Goal: Navigation & Orientation: Find specific page/section

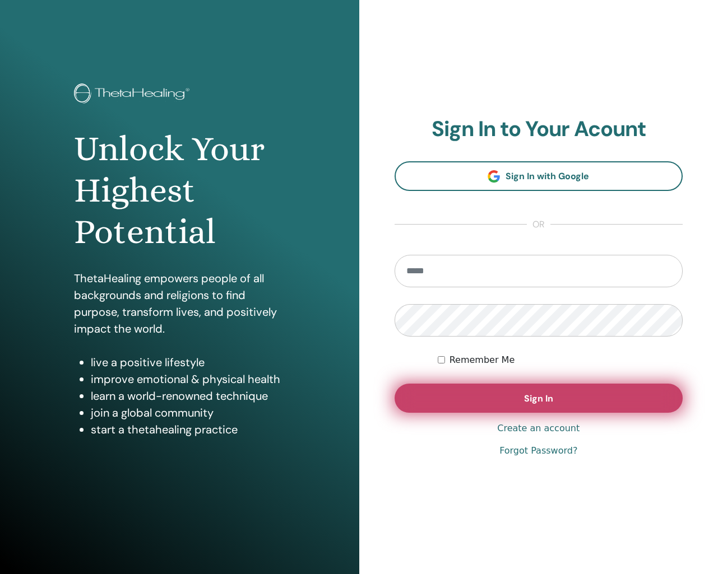
type input "**********"
click at [535, 410] on button "Sign In" at bounding box center [538, 398] width 289 height 29
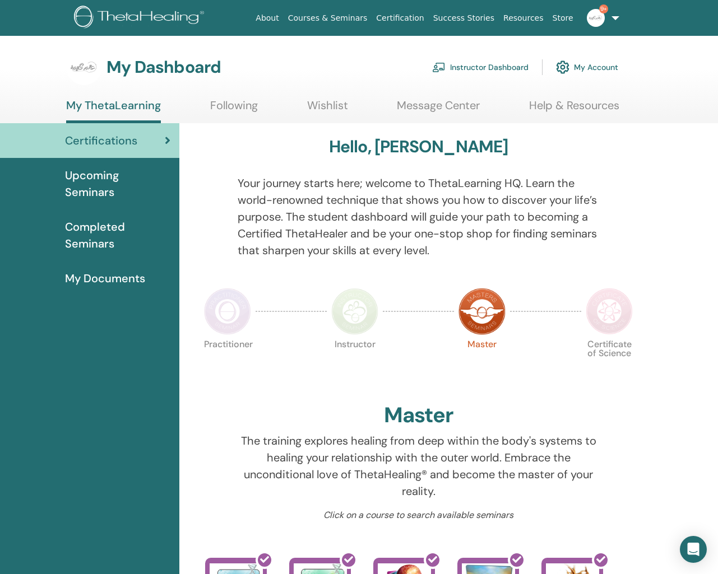
click at [106, 287] on link "My Documents" at bounding box center [89, 278] width 179 height 35
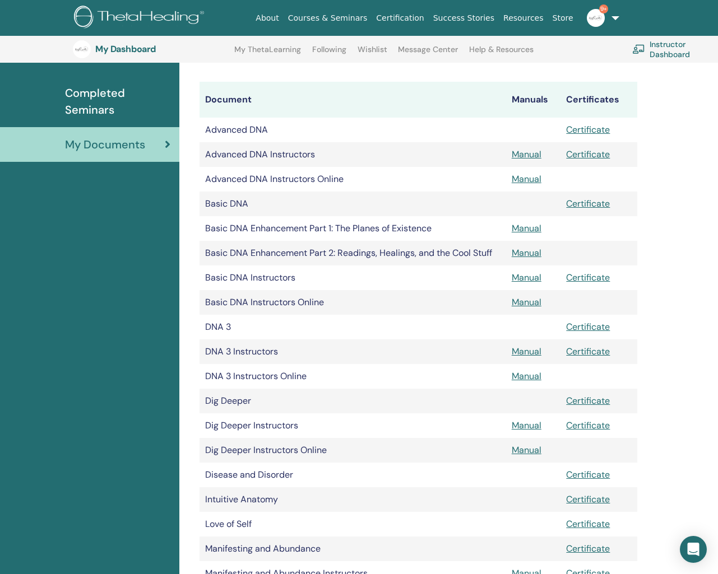
scroll to position [166, 0]
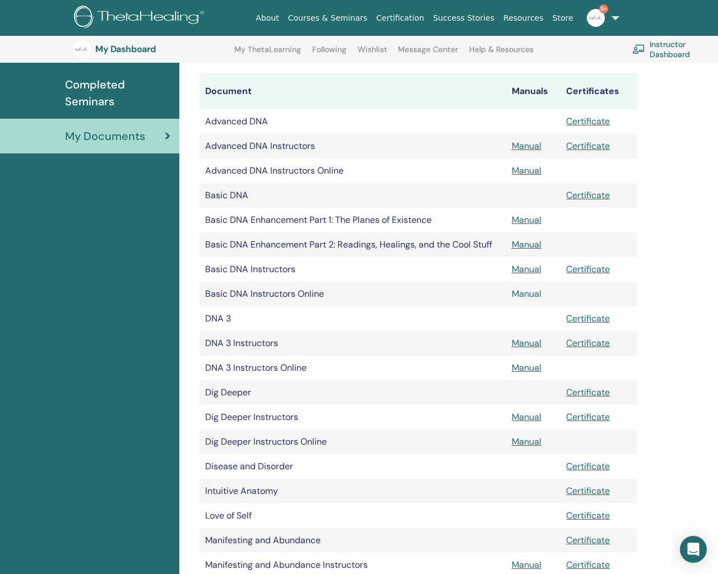
click at [521, 299] on link "Manual" at bounding box center [527, 294] width 30 height 12
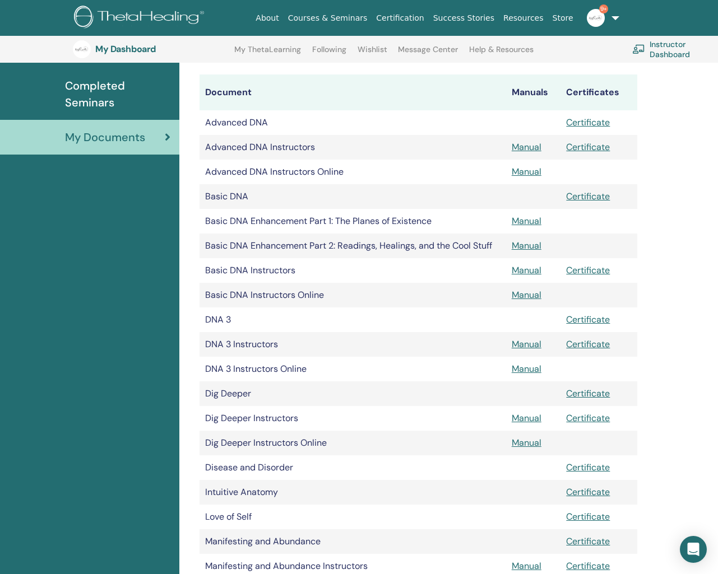
scroll to position [169, 0]
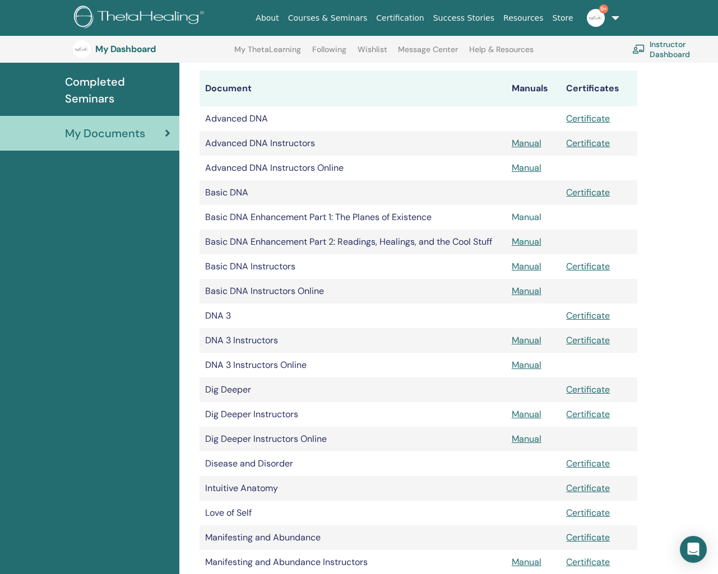
click at [521, 221] on link "Manual" at bounding box center [527, 217] width 30 height 12
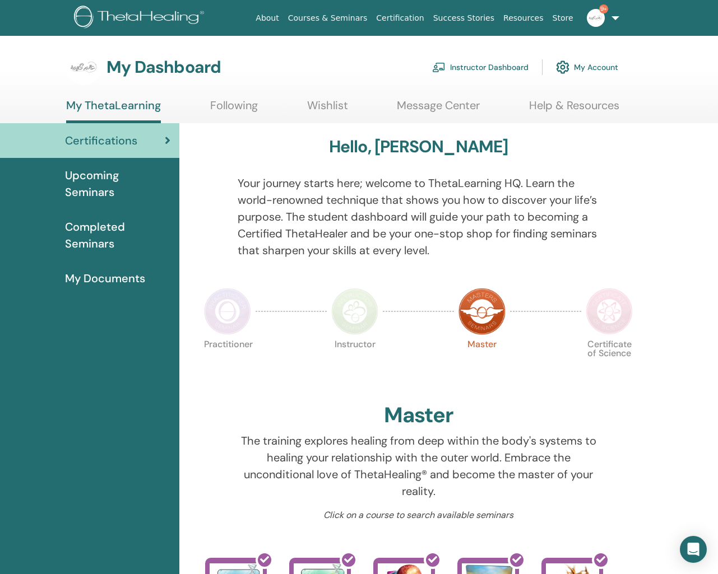
click at [87, 231] on span "Completed Seminars" at bounding box center [117, 236] width 105 height 34
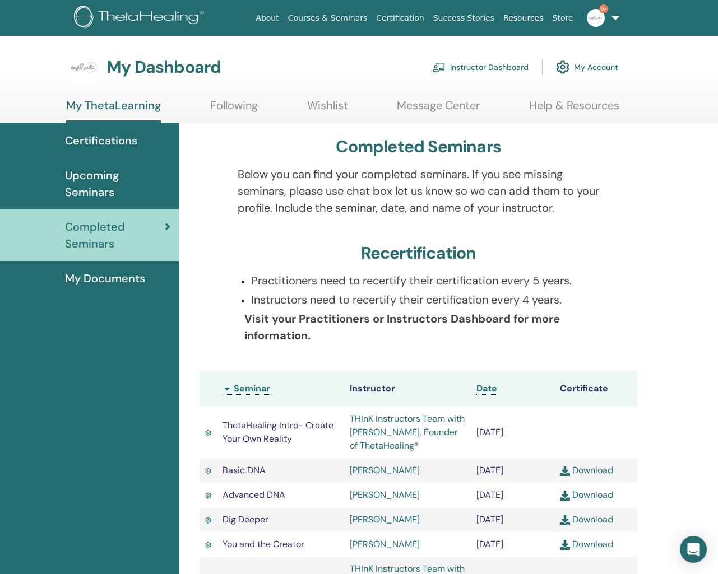
click at [487, 66] on link "Instructor Dashboard" at bounding box center [480, 67] width 96 height 25
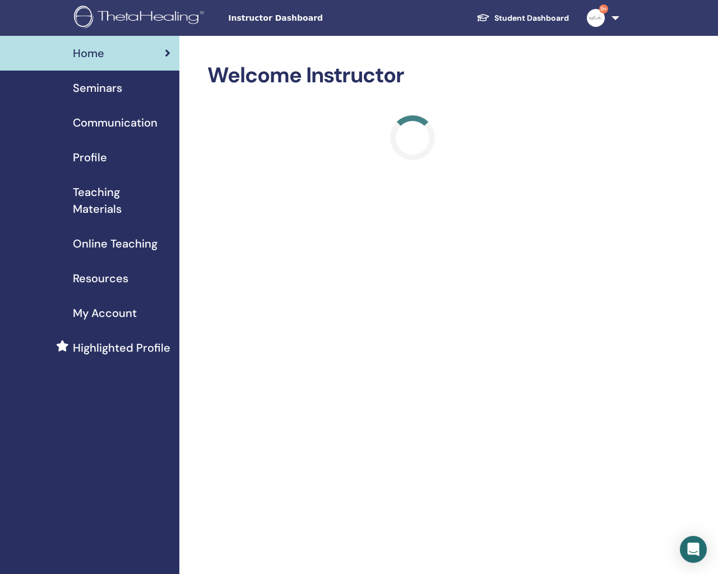
click at [85, 87] on span "Seminars" at bounding box center [97, 88] width 49 height 17
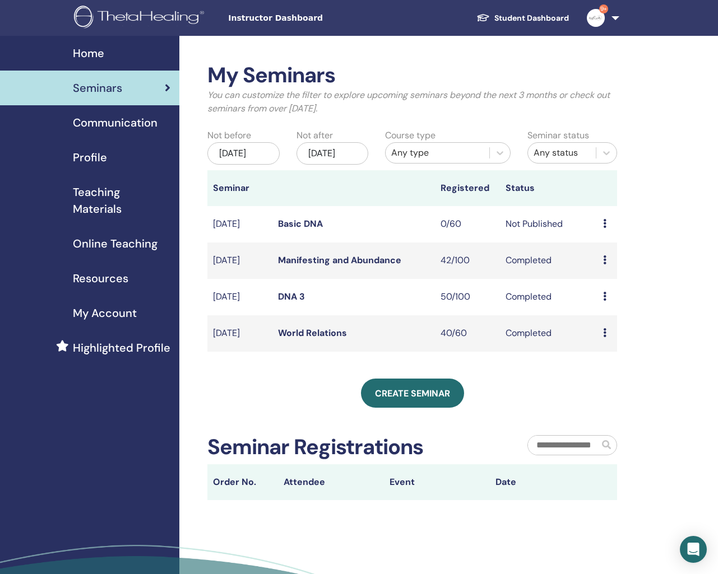
click at [113, 156] on div "Profile" at bounding box center [89, 157] width 161 height 17
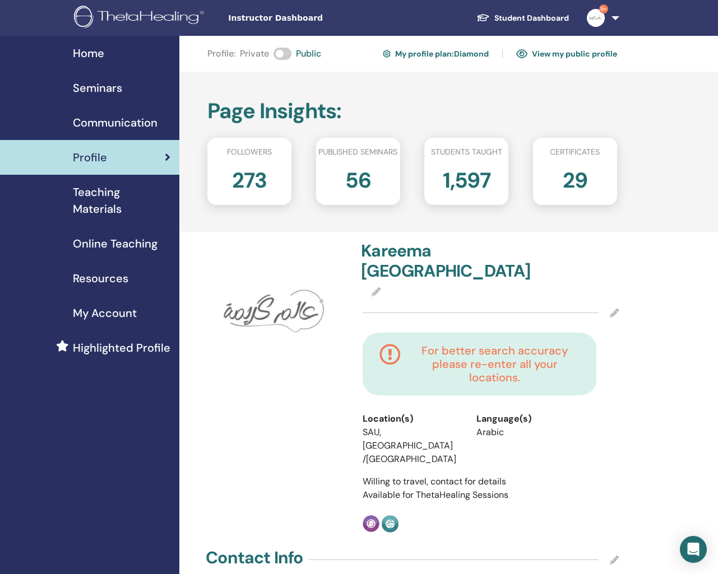
click at [127, 196] on span "Teaching Materials" at bounding box center [121, 201] width 97 height 34
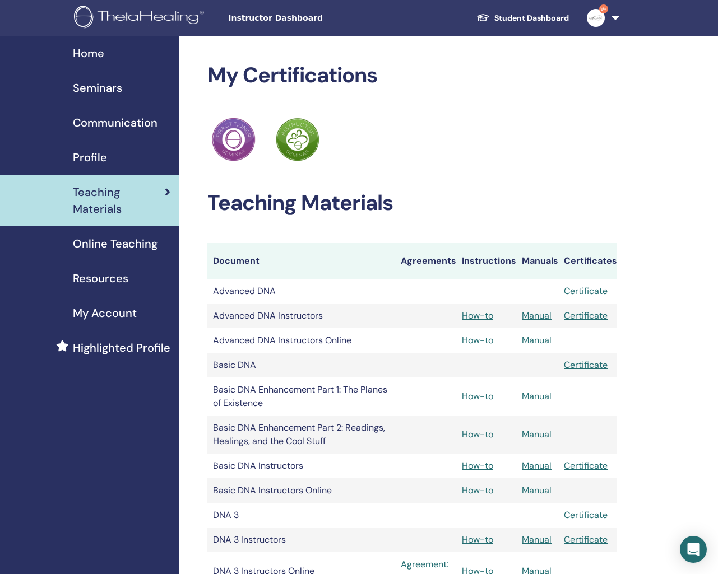
click at [164, 239] on div "Online Teaching" at bounding box center [89, 243] width 161 height 17
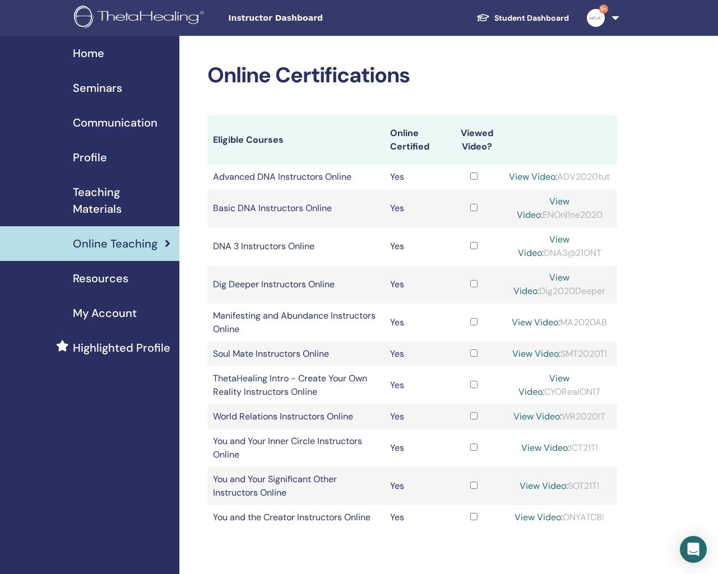
click at [133, 274] on div "Resources" at bounding box center [89, 278] width 161 height 17
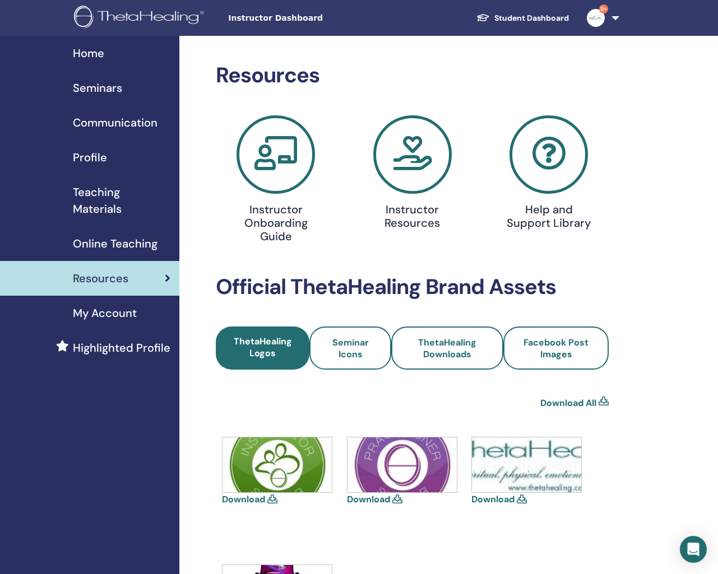
click at [100, 311] on span "My Account" at bounding box center [105, 313] width 64 height 17
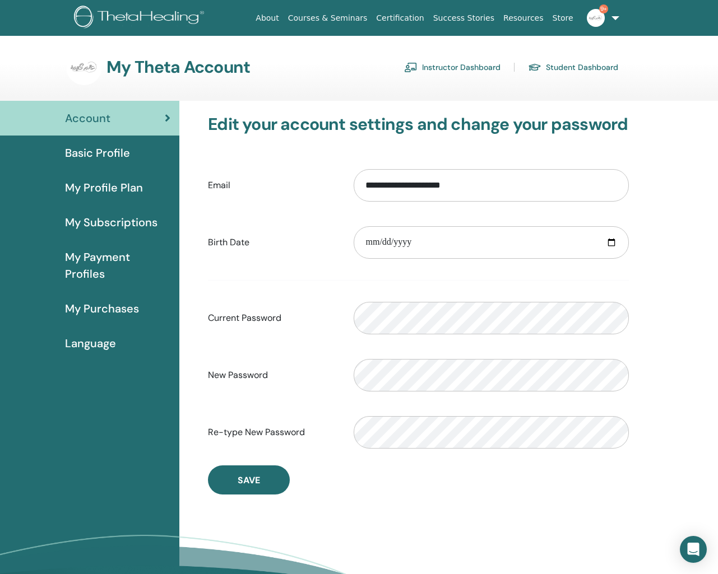
click at [569, 63] on link "Student Dashboard" at bounding box center [573, 67] width 90 height 18
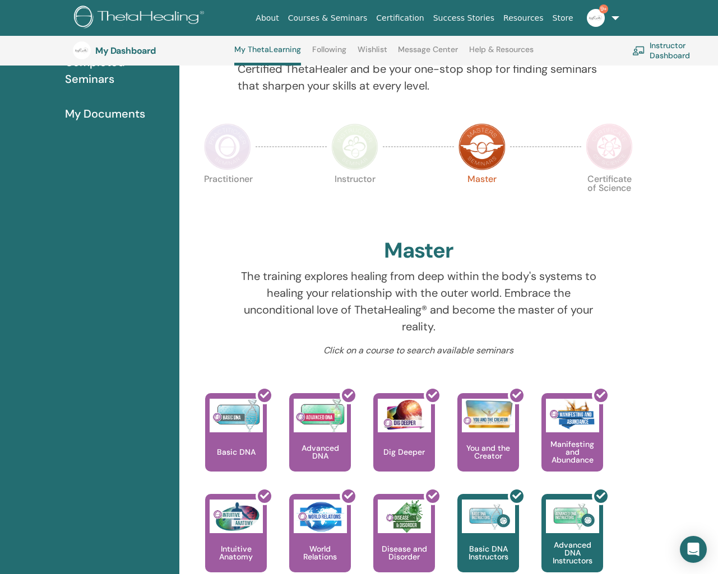
scroll to position [196, 0]
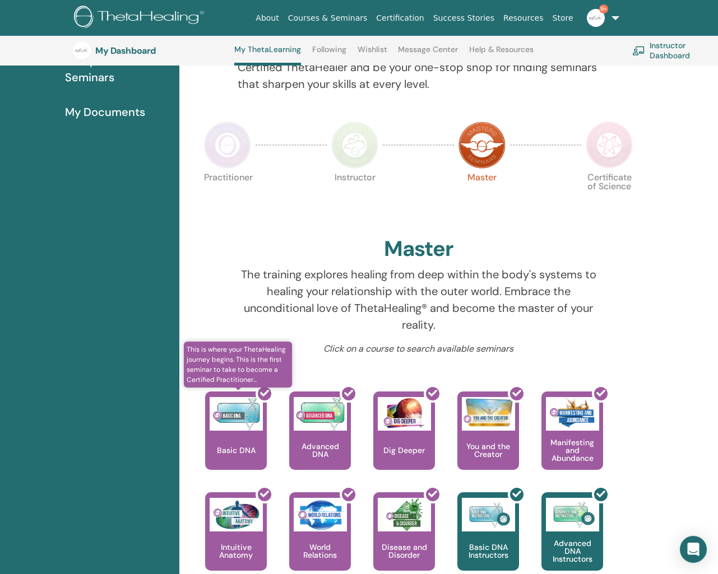
click at [238, 445] on div at bounding box center [243, 435] width 62 height 101
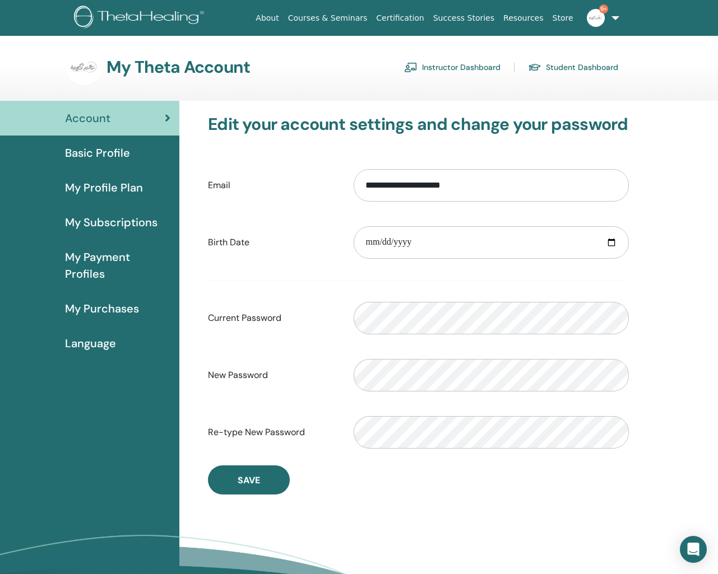
click at [360, 21] on link "Courses & Seminars" at bounding box center [328, 18] width 89 height 21
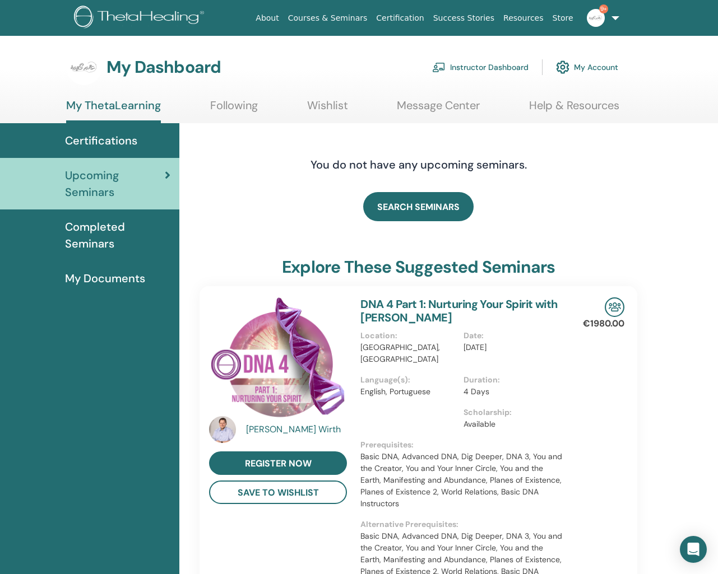
click at [552, 109] on link "Help & Resources" at bounding box center [574, 110] width 90 height 22
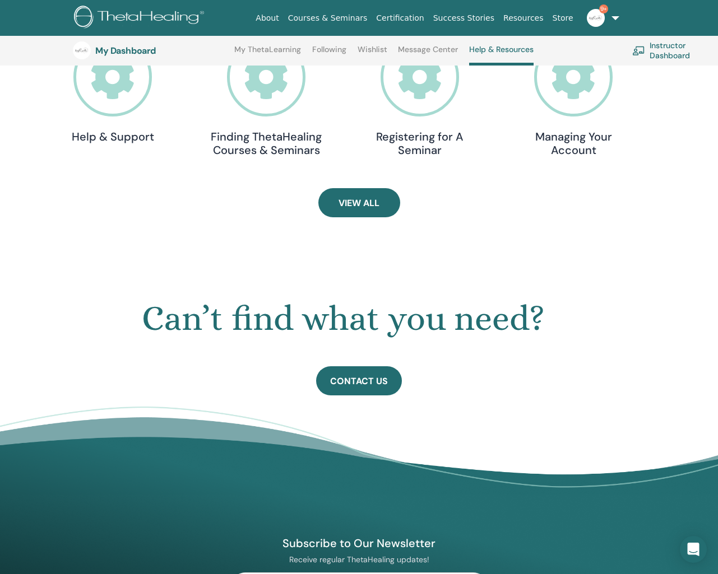
scroll to position [402, 0]
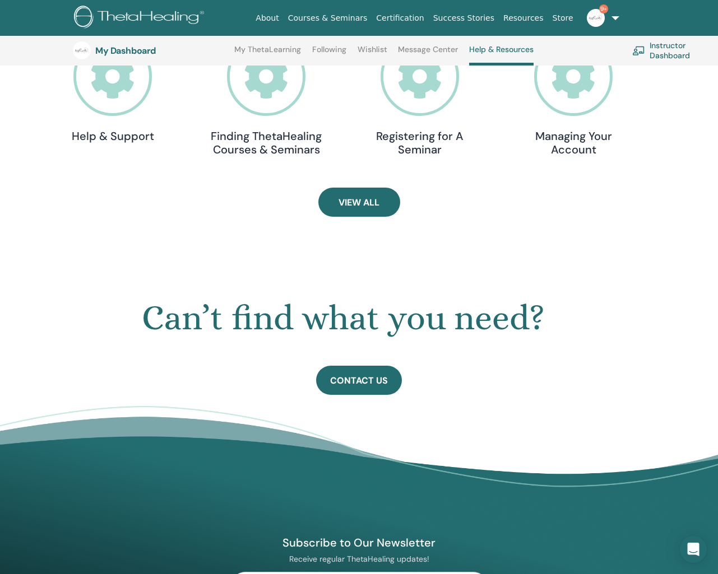
click at [367, 201] on span "View All" at bounding box center [358, 203] width 41 height 12
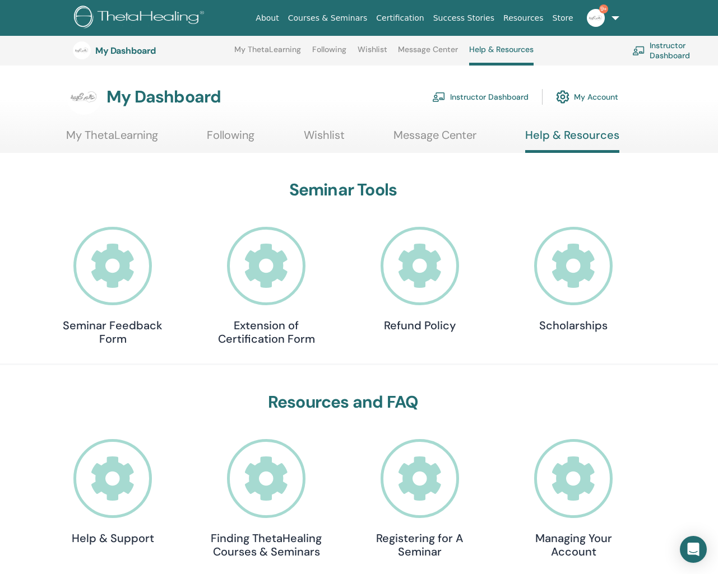
scroll to position [402, 0]
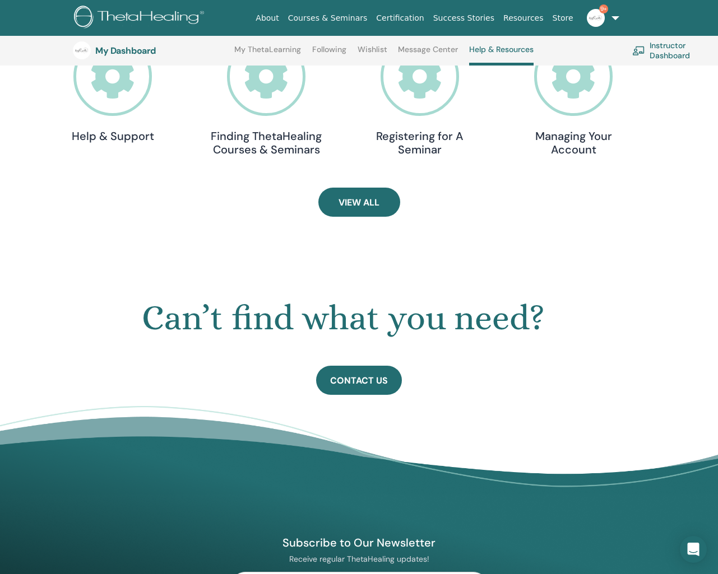
click at [97, 53] on h3 "My Dashboard" at bounding box center [151, 50] width 112 height 11
click at [129, 47] on h3 "My Dashboard" at bounding box center [151, 50] width 112 height 11
click at [283, 14] on link "About" at bounding box center [267, 18] width 32 height 21
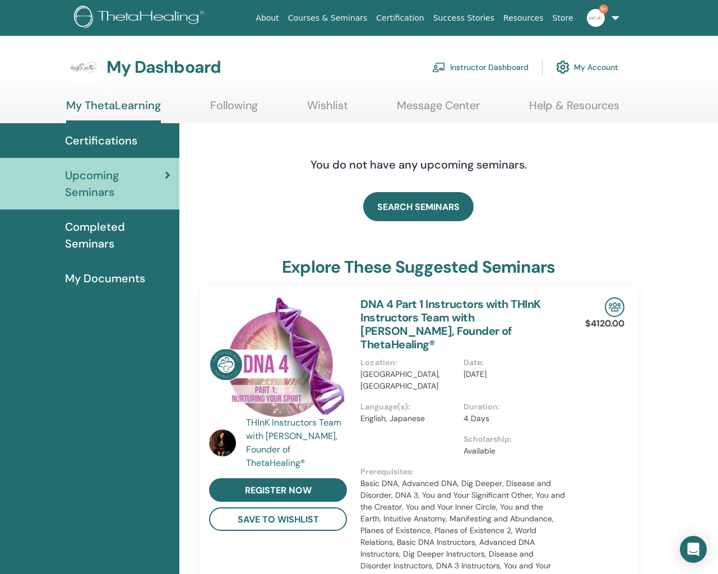
click at [455, 67] on link "Instructor Dashboard" at bounding box center [480, 67] width 96 height 25
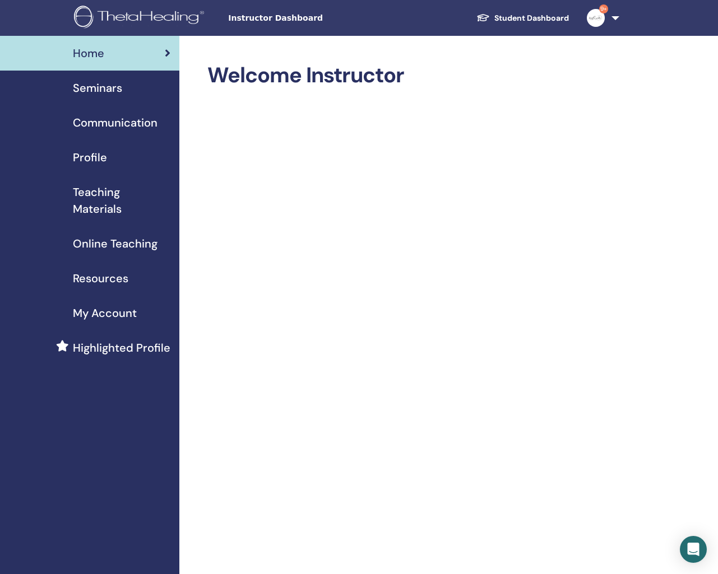
click at [120, 198] on span "Teaching Materials" at bounding box center [121, 201] width 97 height 34
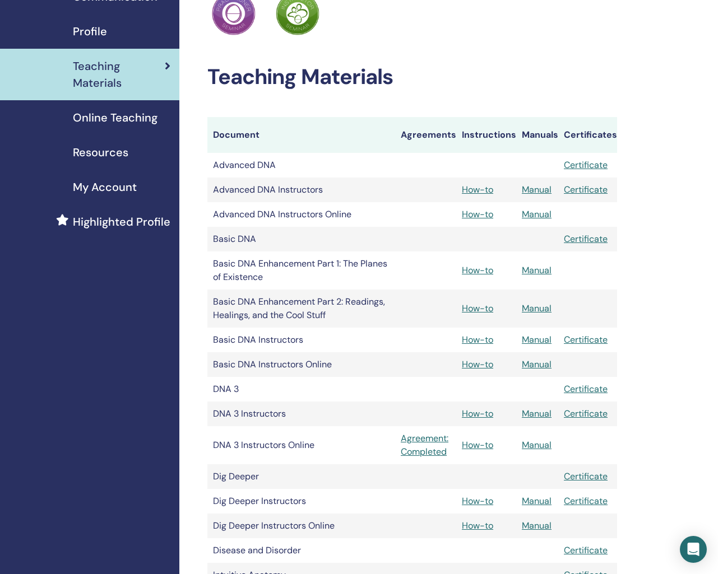
scroll to position [127, 0]
click at [475, 271] on link "How-to" at bounding box center [477, 270] width 31 height 12
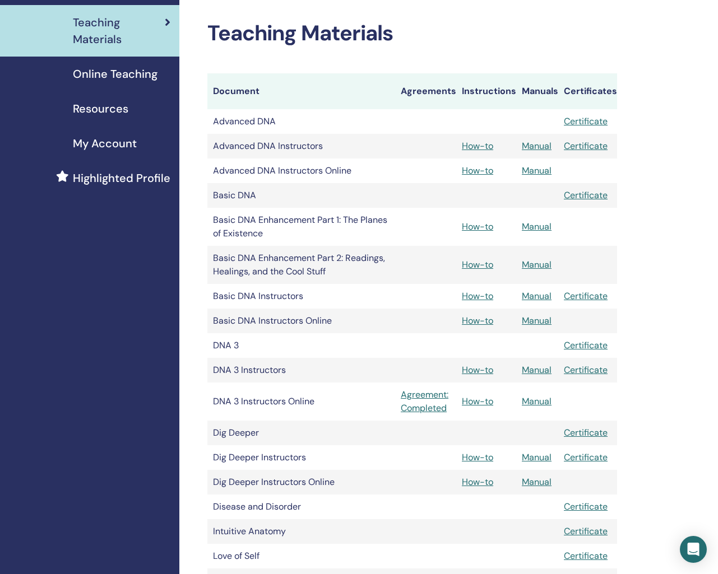
scroll to position [172, 0]
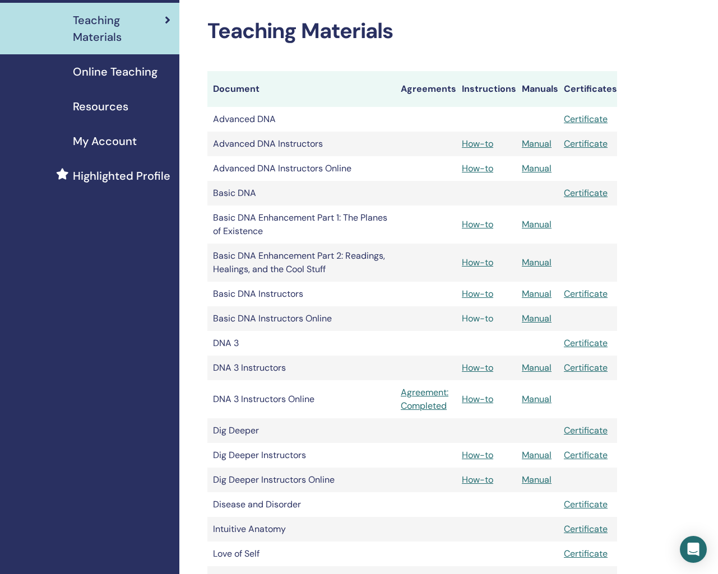
click at [484, 318] on link "How-to" at bounding box center [477, 319] width 31 height 12
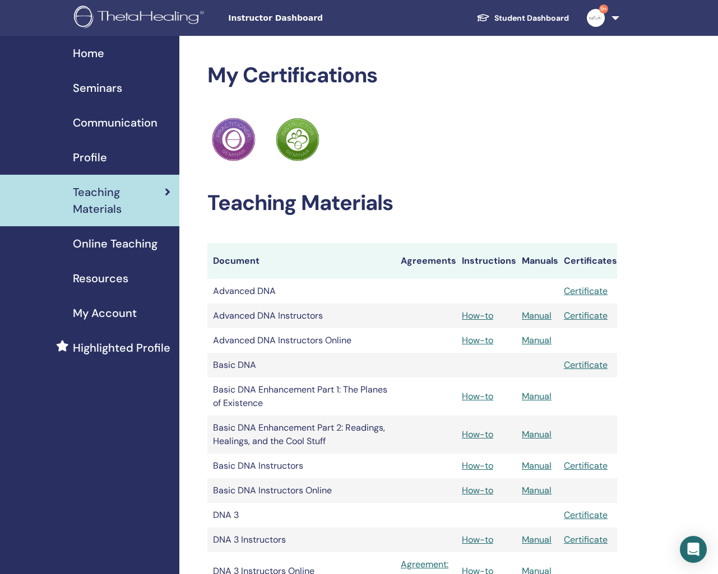
scroll to position [172, 0]
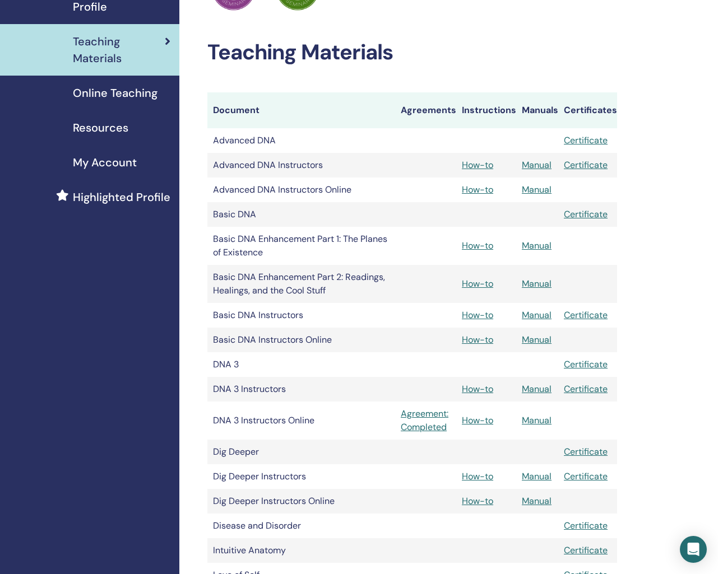
drag, startPoint x: 359, startPoint y: 283, endPoint x: 368, endPoint y: 279, distance: 10.3
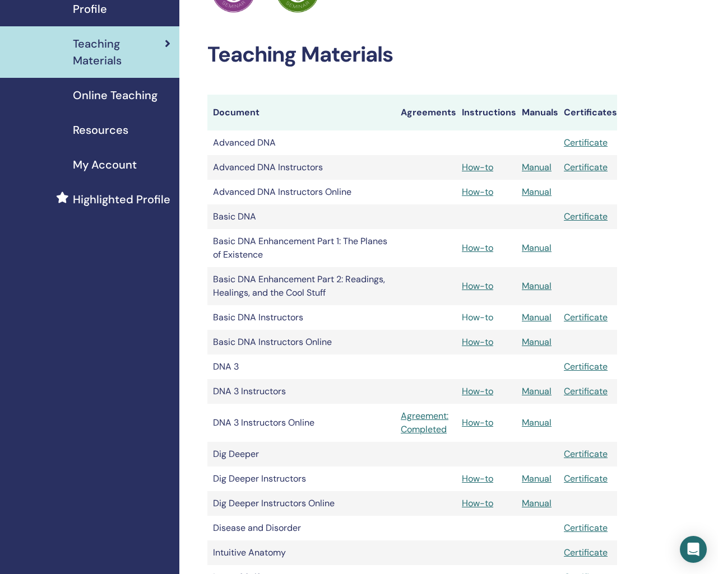
click at [475, 315] on link "How-to" at bounding box center [477, 318] width 31 height 12
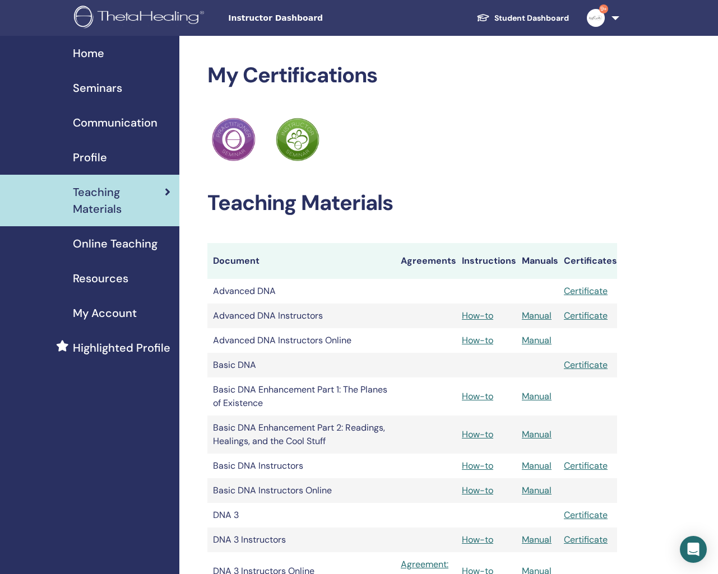
click at [152, 248] on span "Online Teaching" at bounding box center [115, 243] width 85 height 17
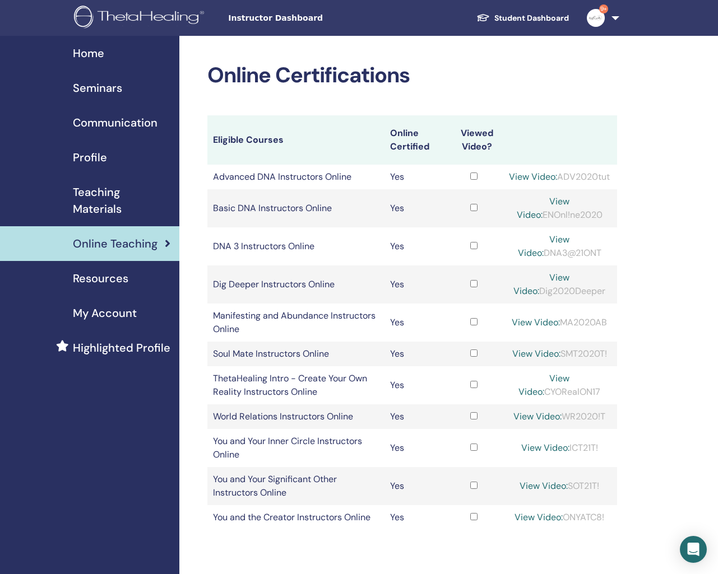
click at [142, 276] on div "Resources" at bounding box center [89, 278] width 161 height 17
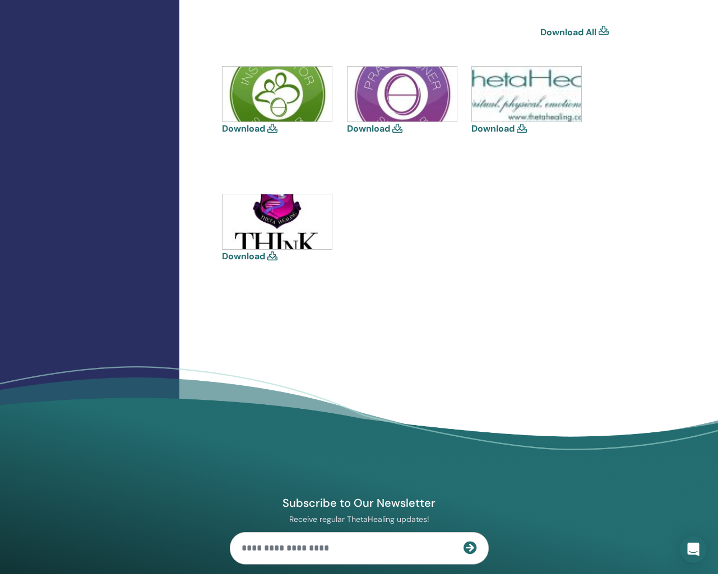
scroll to position [374, 0]
